Goal: Browse casually

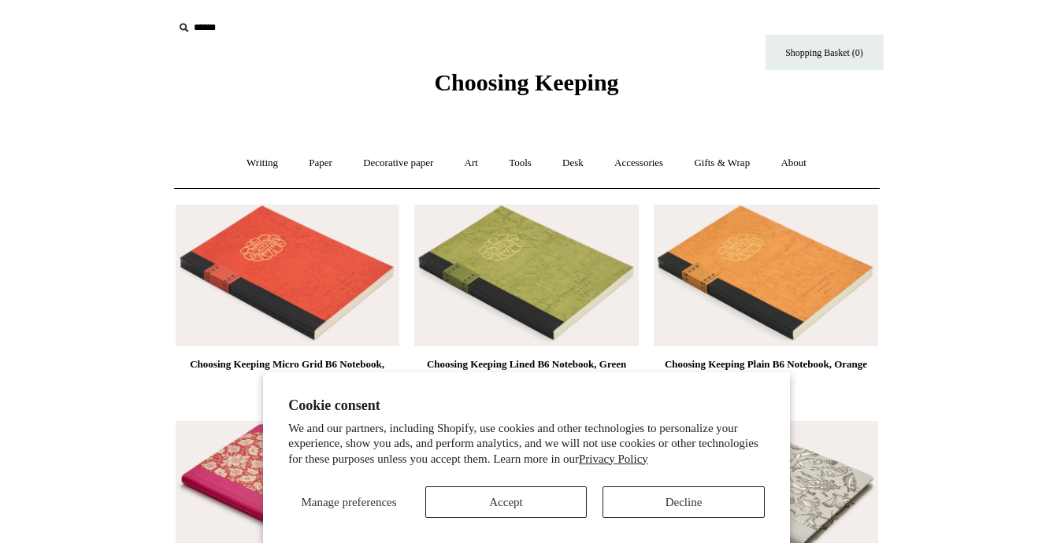
click at [525, 494] on button "Accept" at bounding box center [506, 503] width 162 height 32
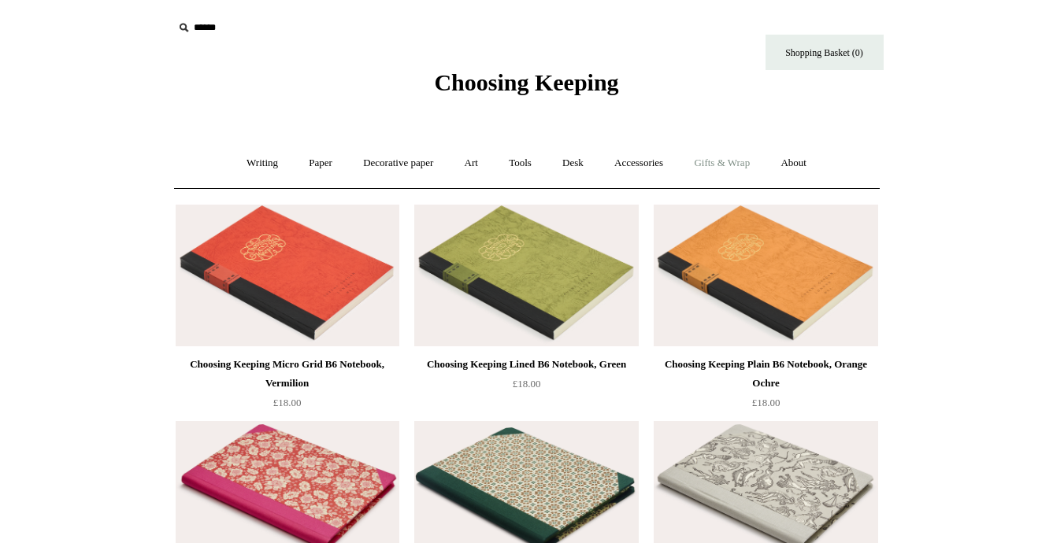
click at [723, 165] on link "Gifts & Wrap +" at bounding box center [722, 164] width 84 height 42
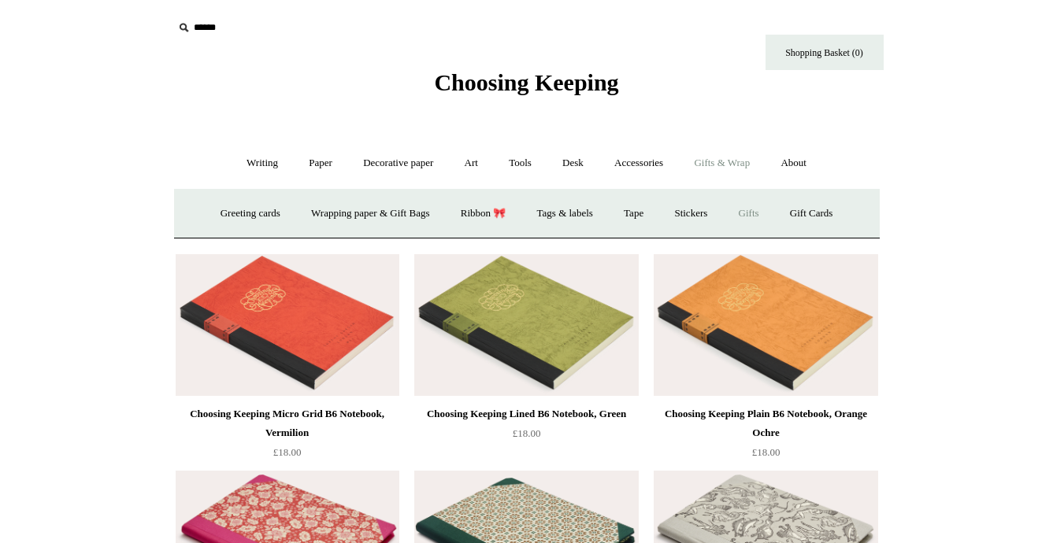
click at [766, 211] on link "Gifts +" at bounding box center [749, 214] width 49 height 42
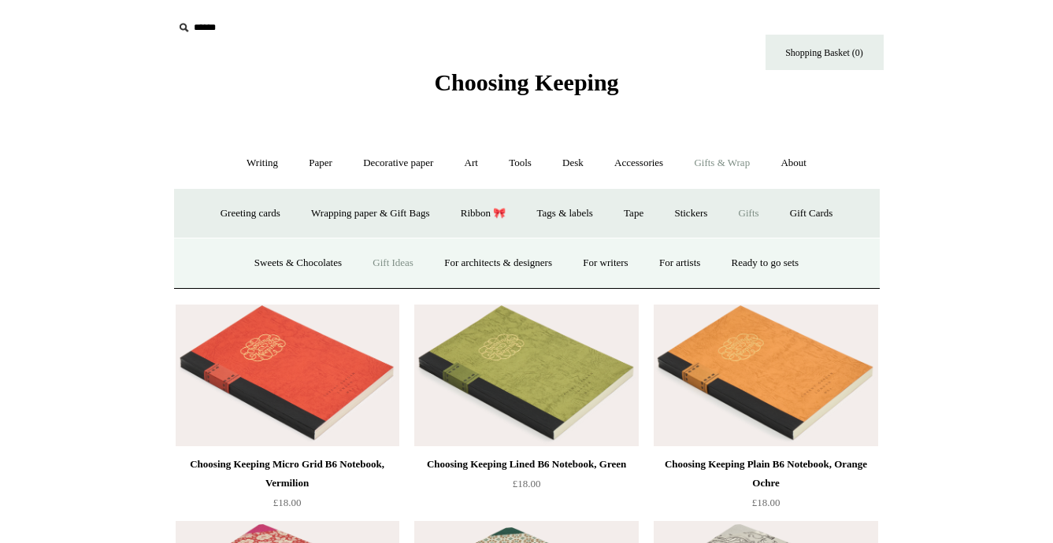
click at [391, 263] on link "Gift Ideas" at bounding box center [392, 264] width 69 height 42
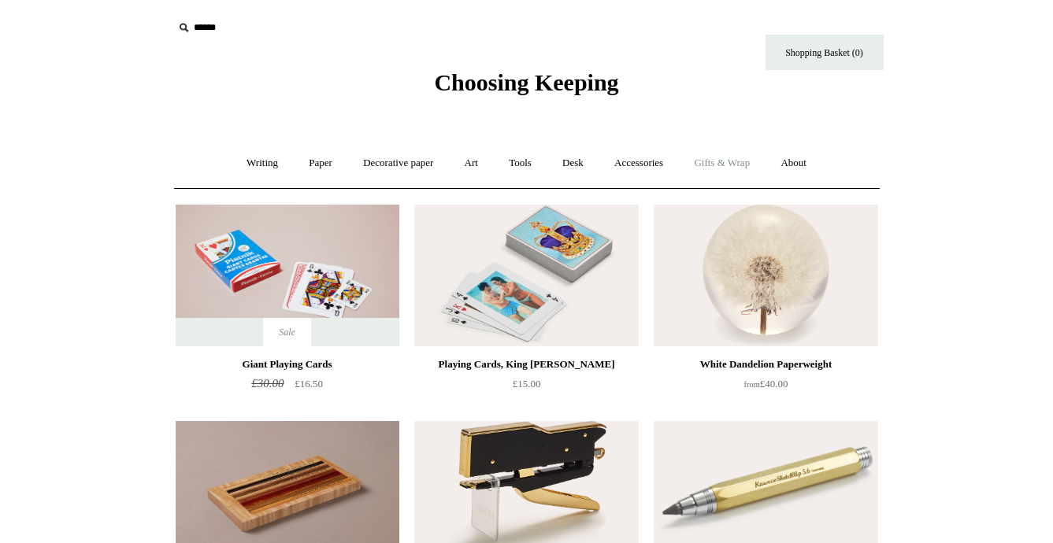
click at [732, 157] on link "Gifts & Wrap +" at bounding box center [722, 164] width 84 height 42
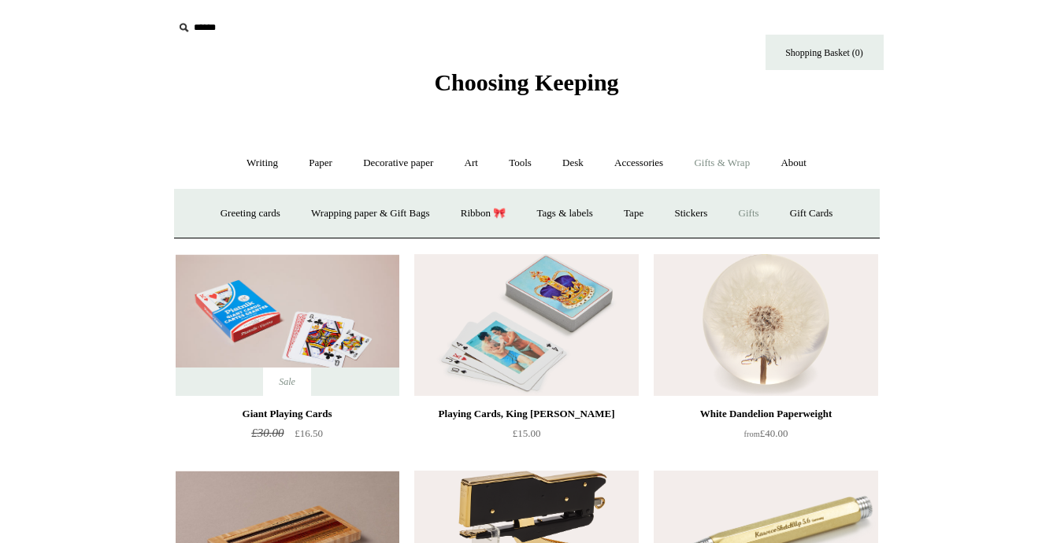
click at [773, 217] on link "Gifts +" at bounding box center [749, 214] width 49 height 42
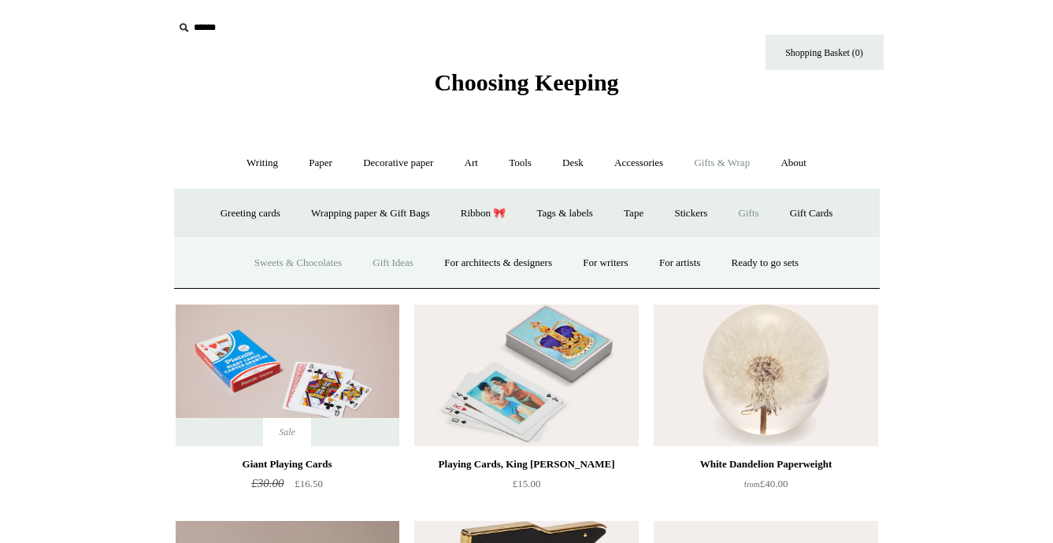
click at [311, 268] on link "Sweets & Chocolates" at bounding box center [298, 264] width 116 height 42
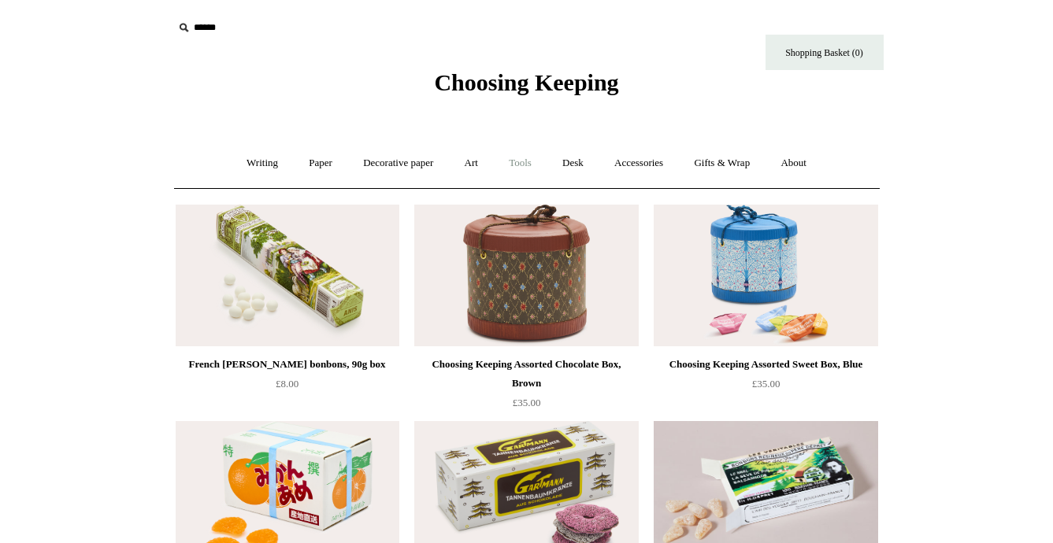
click at [533, 167] on link "Tools +" at bounding box center [520, 164] width 51 height 42
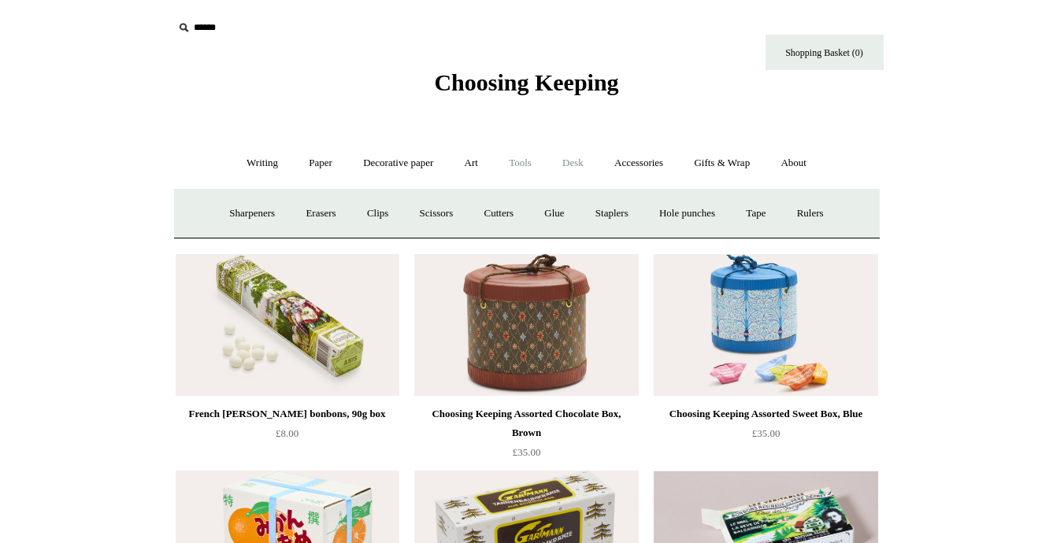
click at [583, 162] on link "Desk +" at bounding box center [573, 164] width 50 height 42
click at [328, 168] on link "Paper +" at bounding box center [321, 164] width 52 height 42
click at [249, 163] on link "Writing +" at bounding box center [262, 164] width 60 height 42
click at [235, 214] on link "Pens by brand +" at bounding box center [245, 214] width 87 height 42
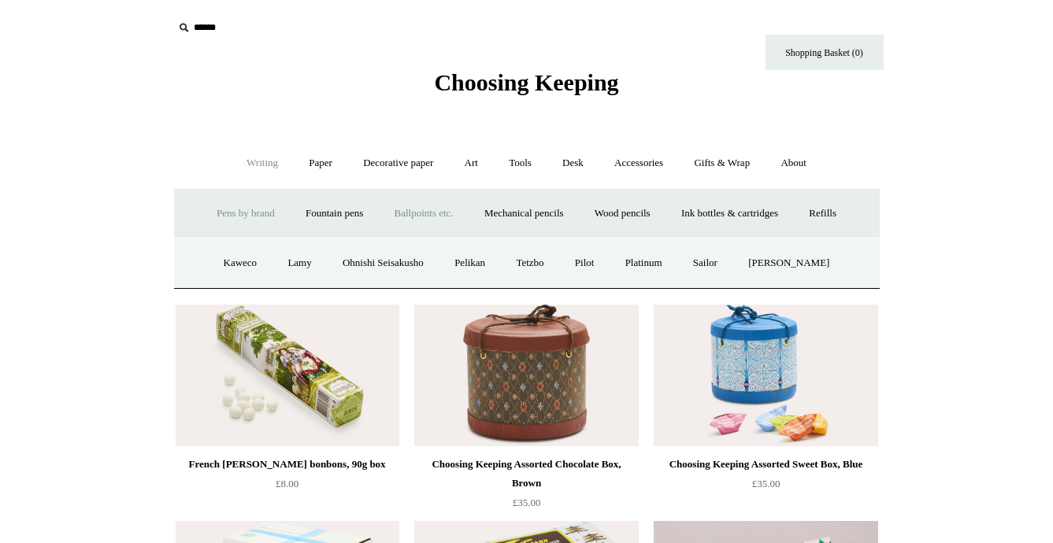
click at [439, 222] on link "Ballpoints etc. +" at bounding box center [423, 214] width 87 height 42
click at [333, 263] on link "All" at bounding box center [339, 264] width 42 height 42
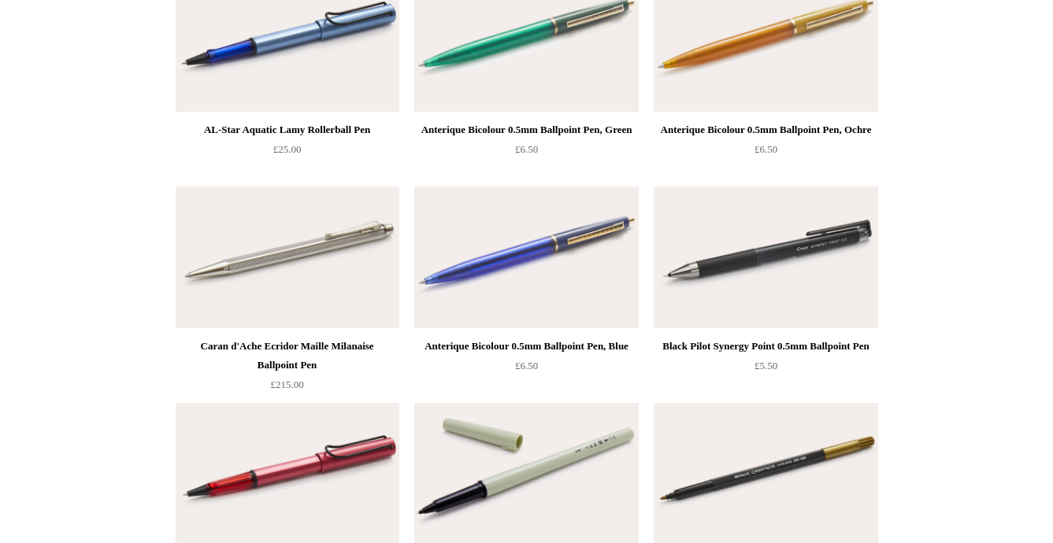
scroll to position [5361, 0]
